Goal: Task Accomplishment & Management: Manage account settings

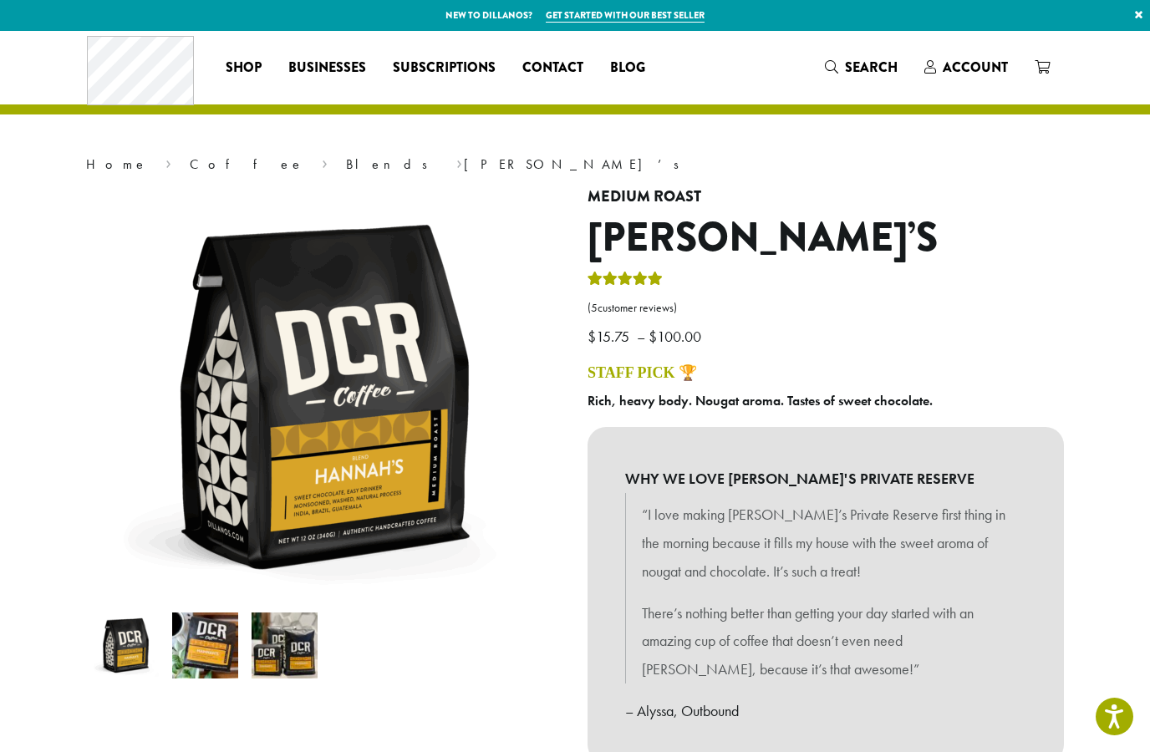
click at [982, 69] on span "Account" at bounding box center [975, 67] width 65 height 19
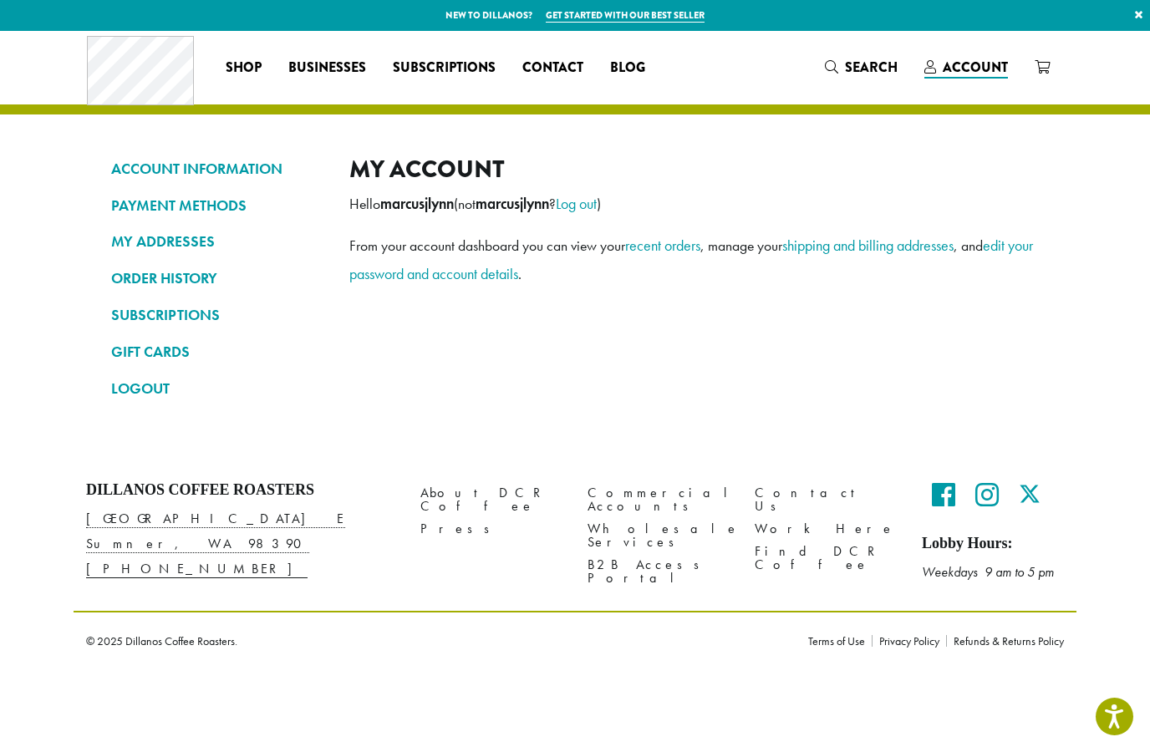
click at [188, 274] on link "ORDER HISTORY" at bounding box center [217, 278] width 213 height 28
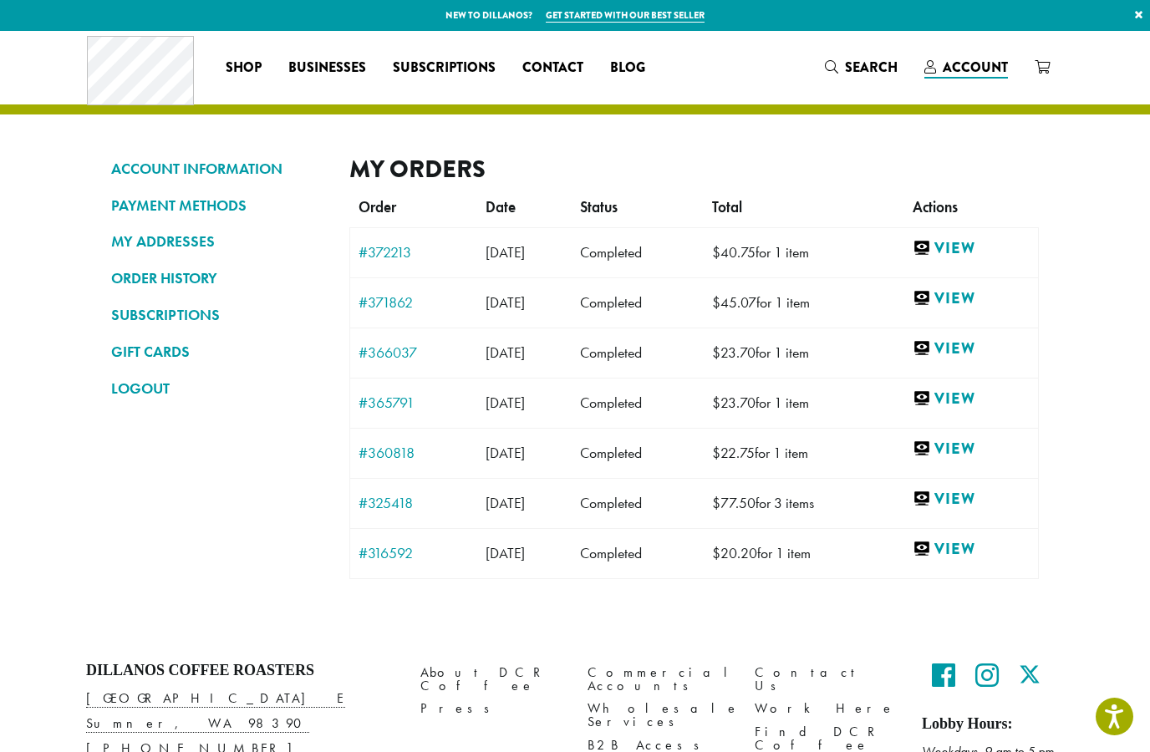
click at [982, 239] on link "View" at bounding box center [971, 248] width 117 height 21
